Goal: Book appointment/travel/reservation

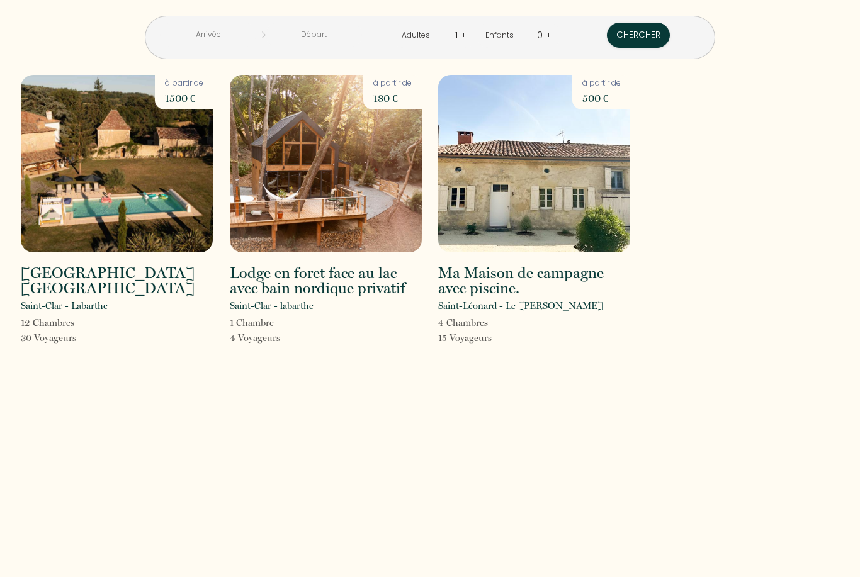
click at [176, 176] on img at bounding box center [117, 164] width 192 height 178
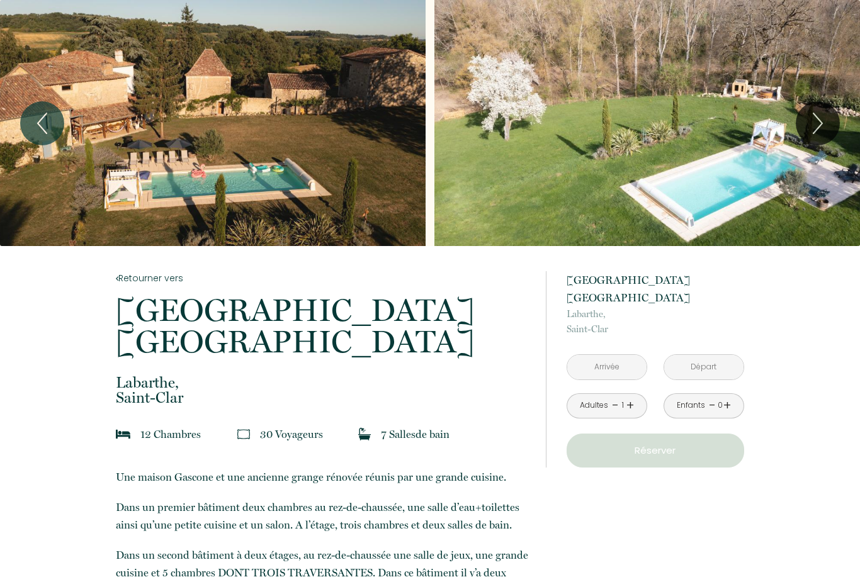
click at [614, 355] on input "text" at bounding box center [606, 367] width 79 height 25
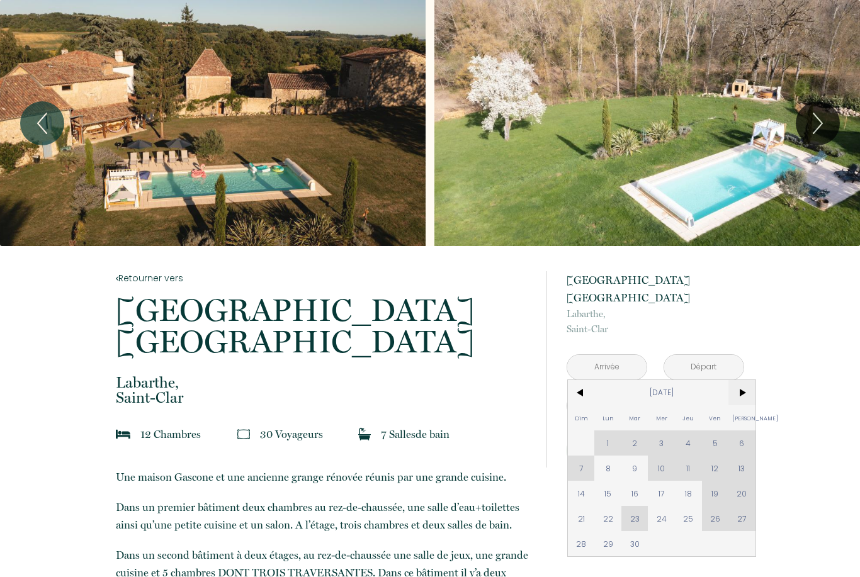
click at [740, 380] on span ">" at bounding box center [742, 392] width 27 height 25
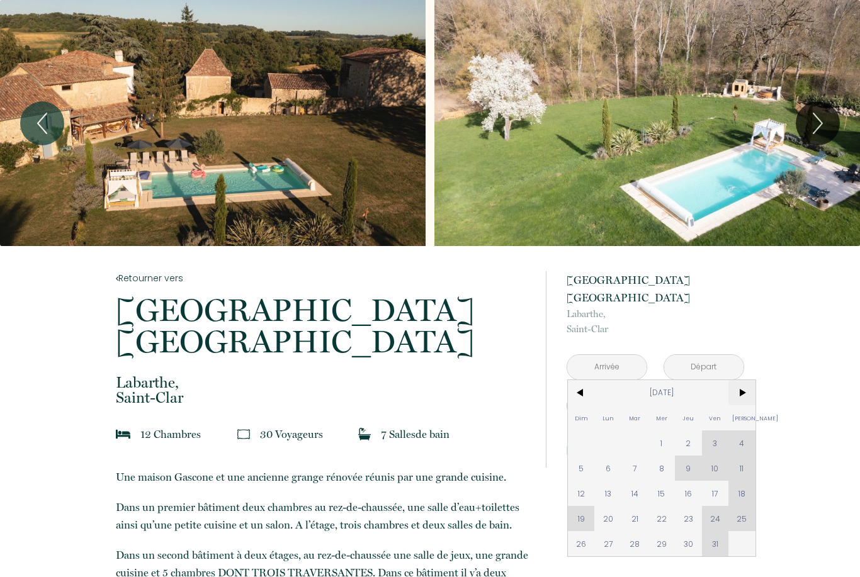
click at [740, 380] on span ">" at bounding box center [742, 392] width 27 height 25
click at [663, 531] on span "31" at bounding box center [661, 543] width 27 height 25
type input "[DATE]"
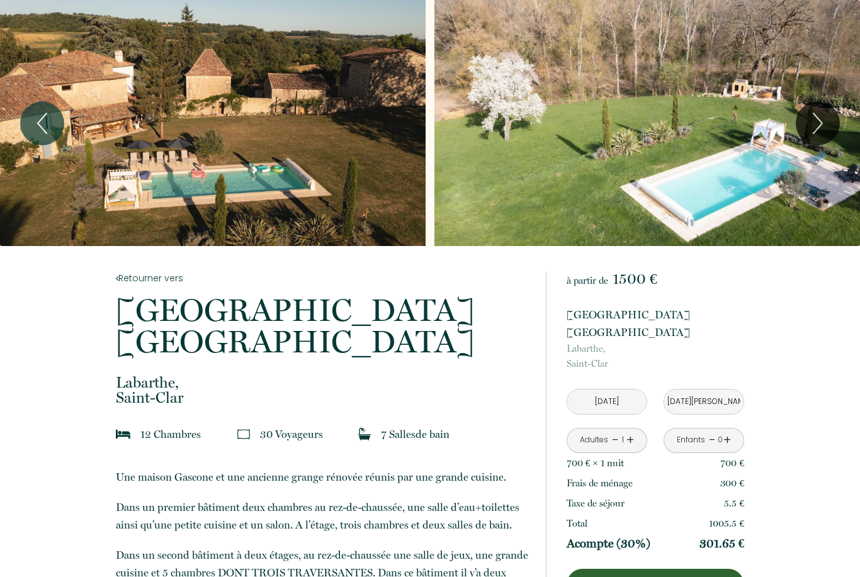
click at [696, 390] on input "[DATE][PERSON_NAME]" at bounding box center [703, 402] width 79 height 25
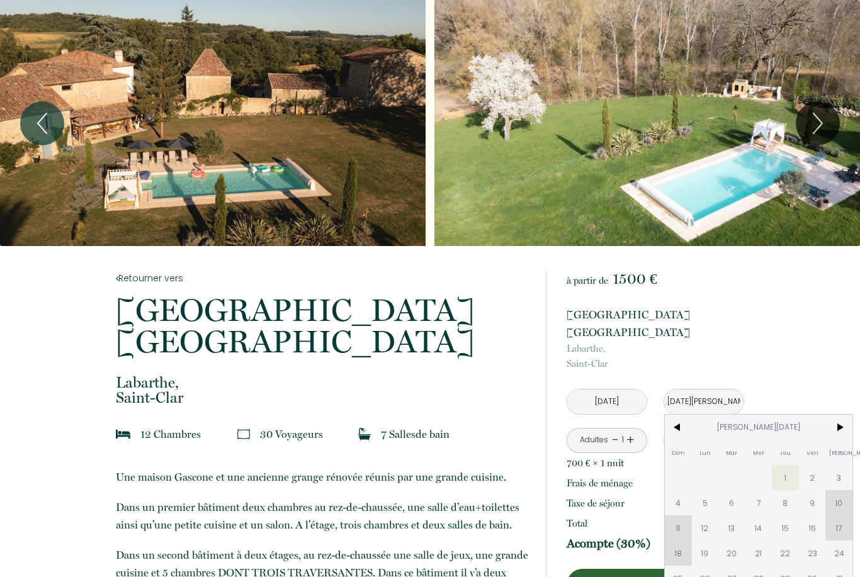
click at [674, 490] on span "4" at bounding box center [678, 502] width 27 height 25
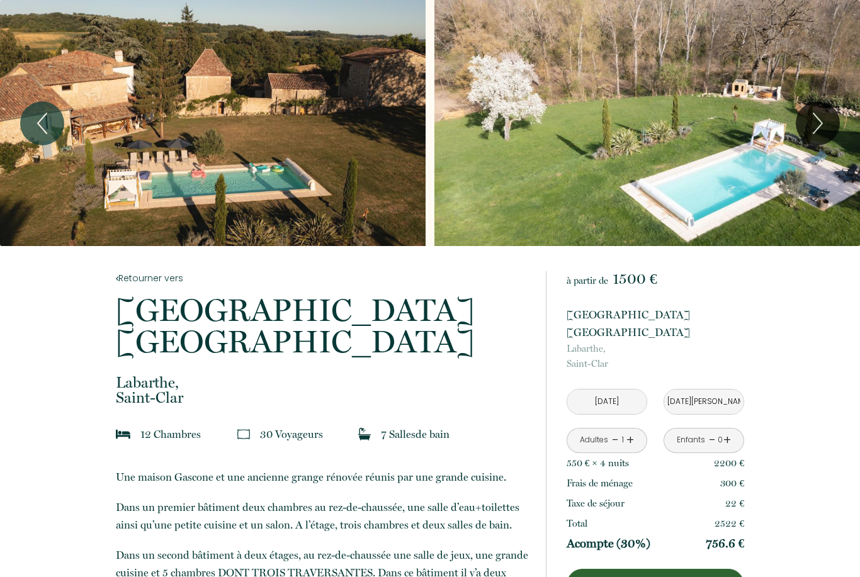
click at [630, 431] on link "+" at bounding box center [631, 441] width 8 height 20
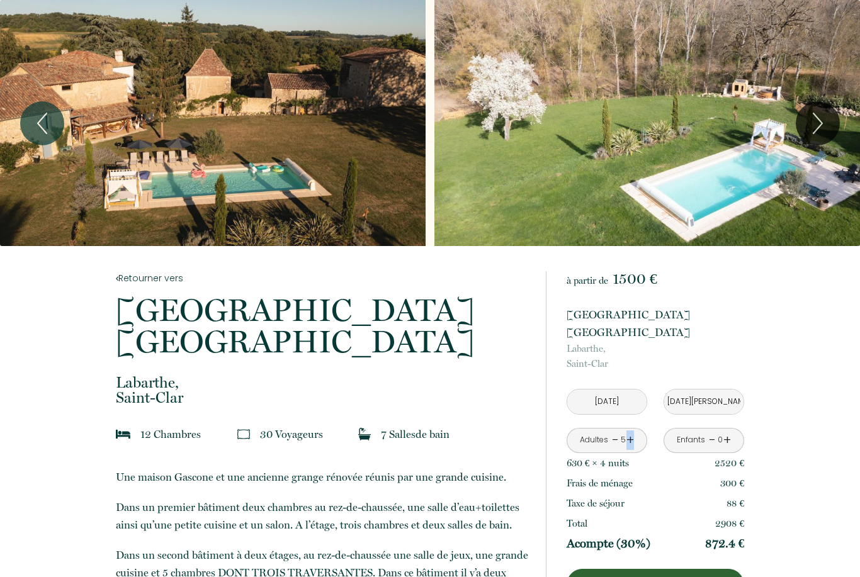
click at [630, 431] on link "+" at bounding box center [631, 441] width 8 height 20
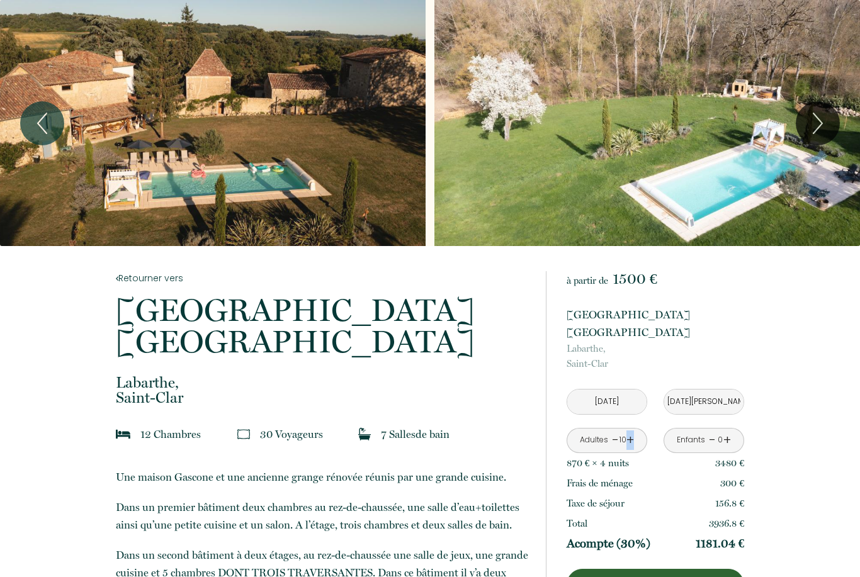
click at [630, 431] on link "+" at bounding box center [631, 441] width 8 height 20
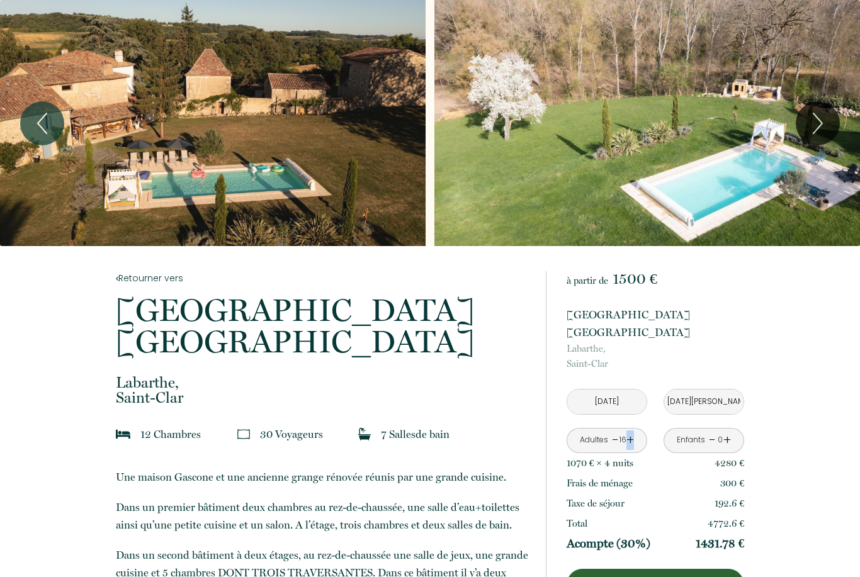
click at [630, 431] on link "+" at bounding box center [631, 441] width 8 height 20
click at [617, 431] on link "-" at bounding box center [615, 441] width 7 height 20
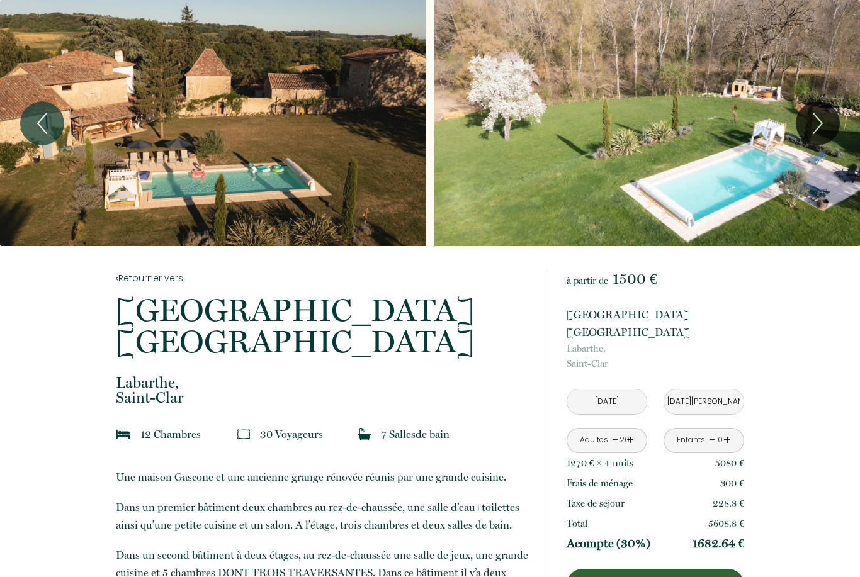
click at [618, 431] on link "-" at bounding box center [615, 441] width 7 height 20
click at [618, 431] on div "- 16 +" at bounding box center [623, 441] width 22 height 20
click at [615, 431] on link "-" at bounding box center [615, 441] width 7 height 20
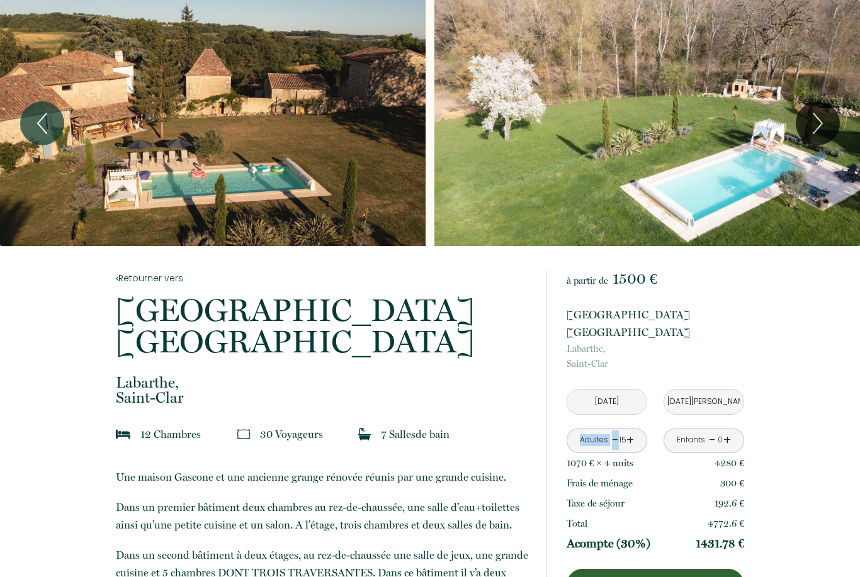
click at [614, 431] on link "-" at bounding box center [615, 441] width 7 height 20
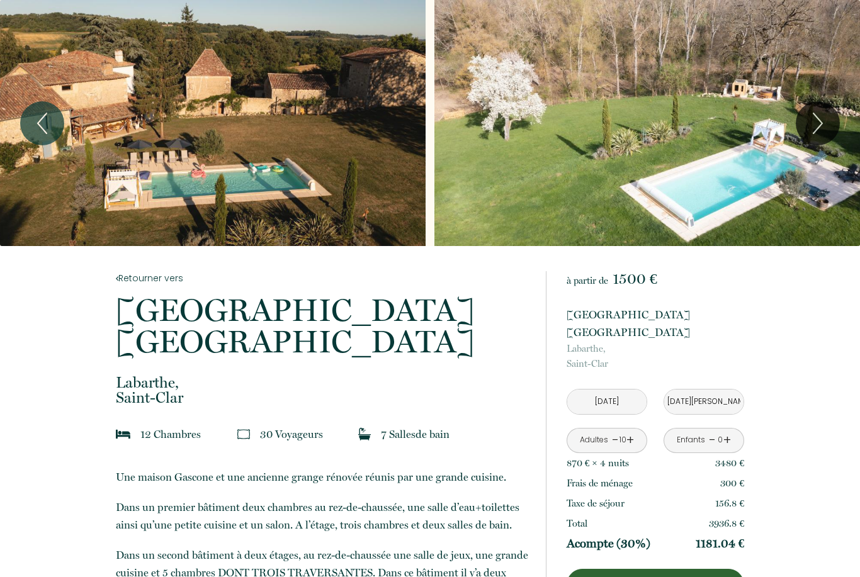
click at [638, 428] on div "Adultes - 10 +" at bounding box center [607, 440] width 81 height 25
click at [632, 431] on link "+" at bounding box center [631, 441] width 8 height 20
click at [728, 431] on link "+" at bounding box center [727, 441] width 8 height 20
click at [727, 431] on link "+" at bounding box center [727, 441] width 8 height 20
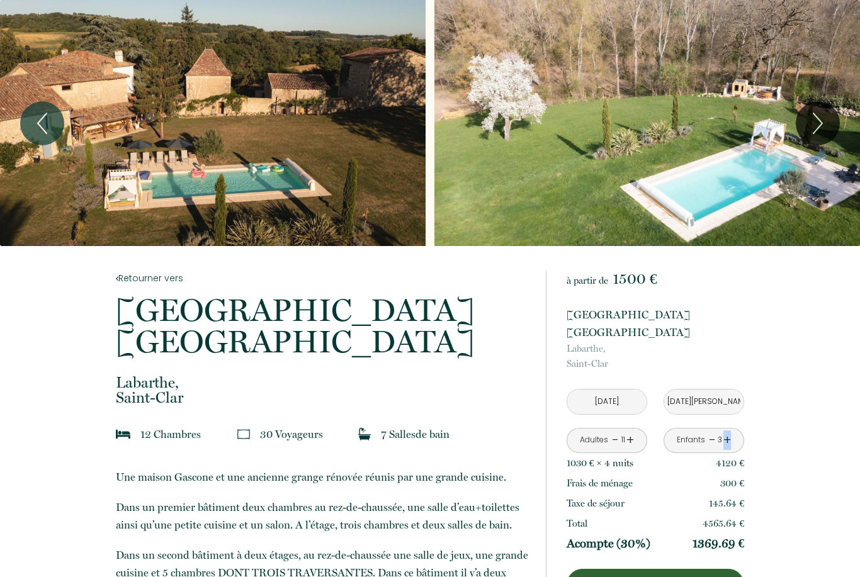
click at [727, 431] on link "+" at bounding box center [727, 441] width 8 height 20
click at [728, 431] on link "+" at bounding box center [727, 441] width 8 height 20
click at [629, 390] on input "[DATE]" at bounding box center [606, 402] width 79 height 25
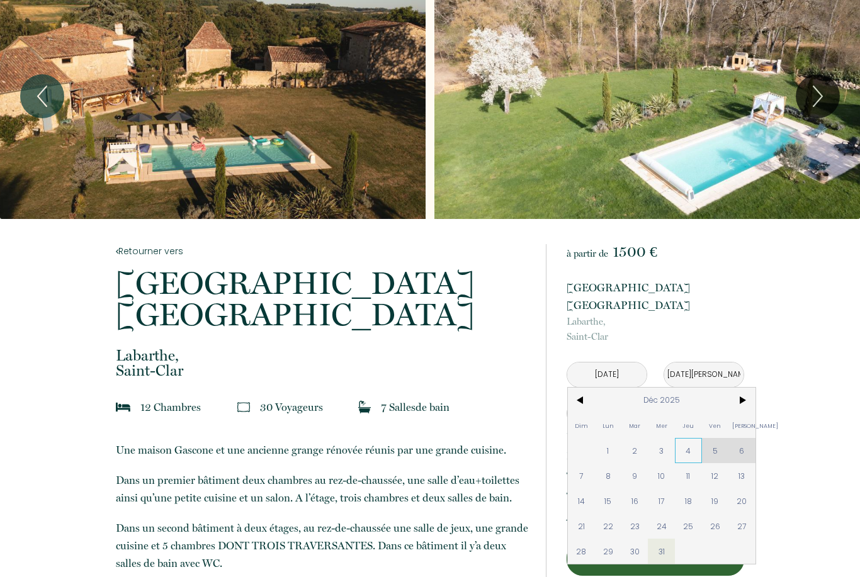
scroll to position [33, 0]
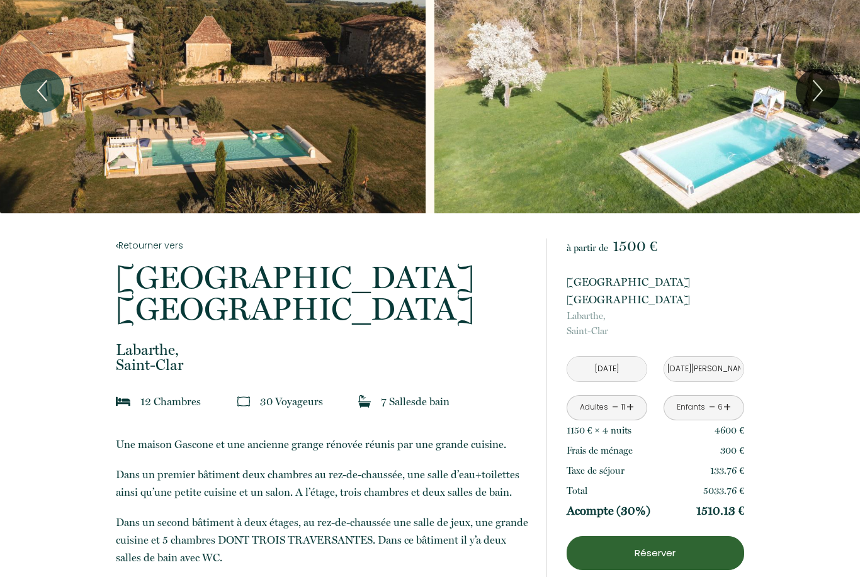
click at [720, 357] on input "[DATE][PERSON_NAME]" at bounding box center [703, 369] width 79 height 25
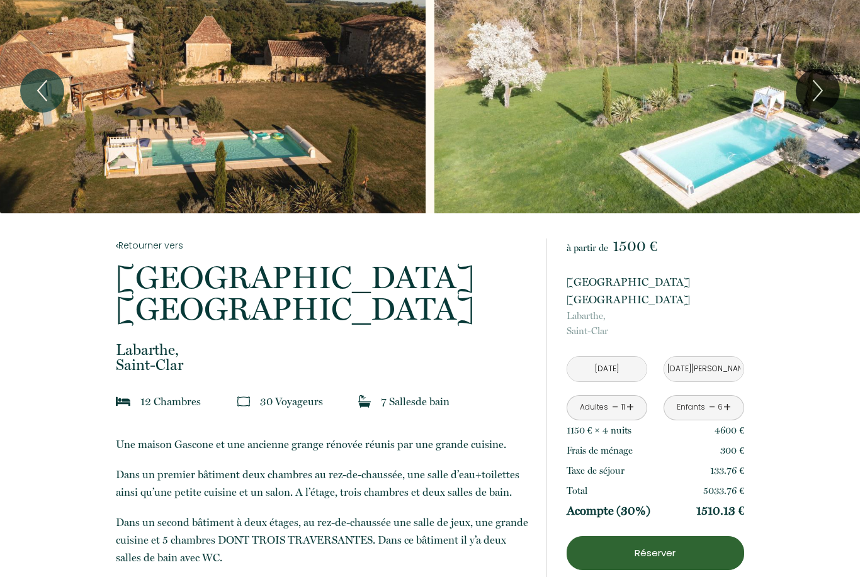
click at [686, 357] on input "[DATE][PERSON_NAME]" at bounding box center [703, 369] width 79 height 25
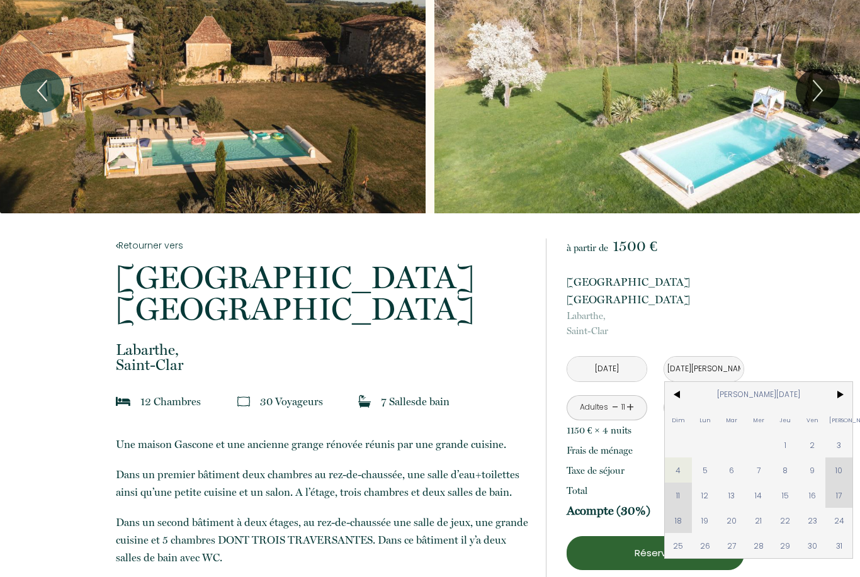
click at [832, 433] on span "3" at bounding box center [838, 445] width 27 height 25
type input "[DATE][PERSON_NAME]"
